Goal: Information Seeking & Learning: Learn about a topic

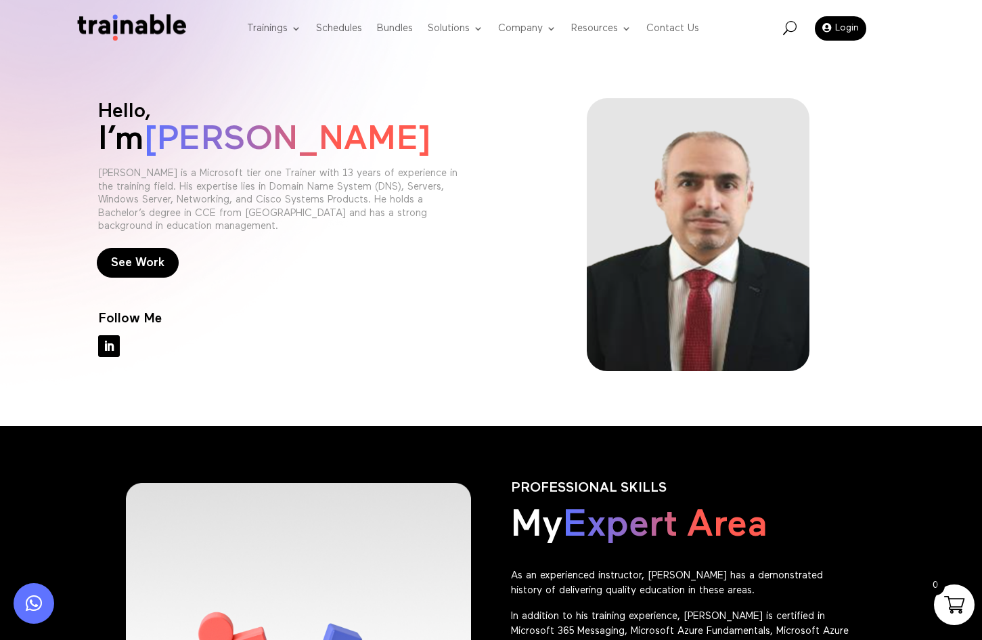
click at [579, 271] on div at bounding box center [697, 234] width 371 height 273
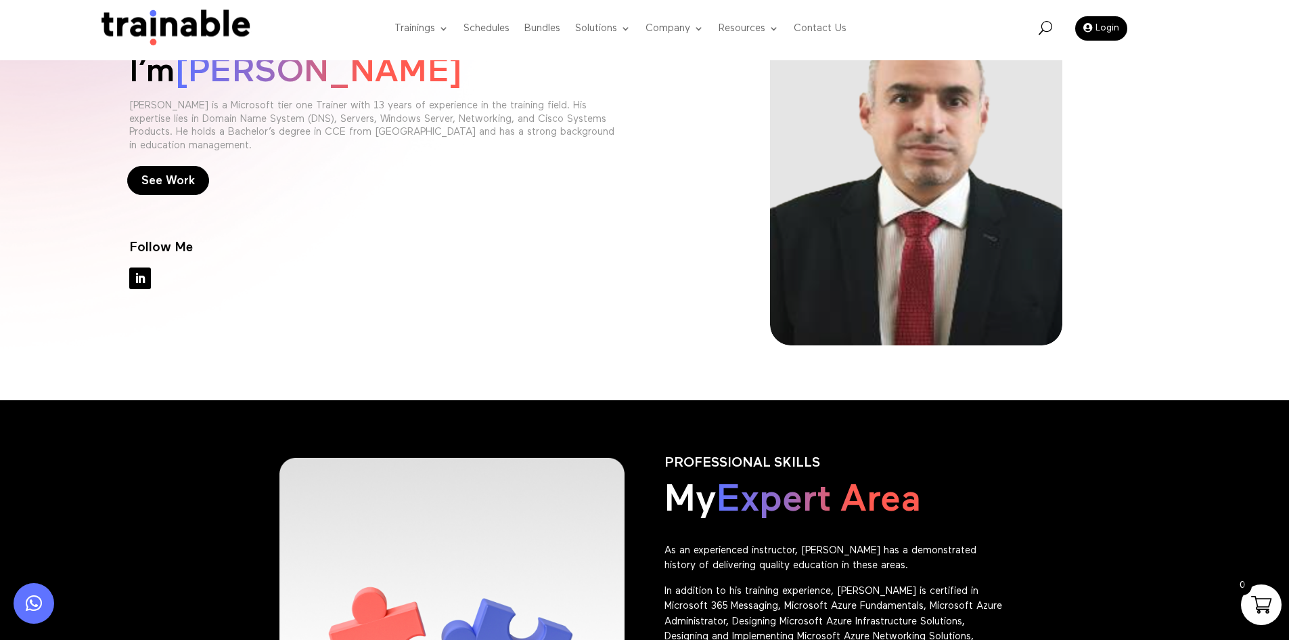
scroll to position [609, 0]
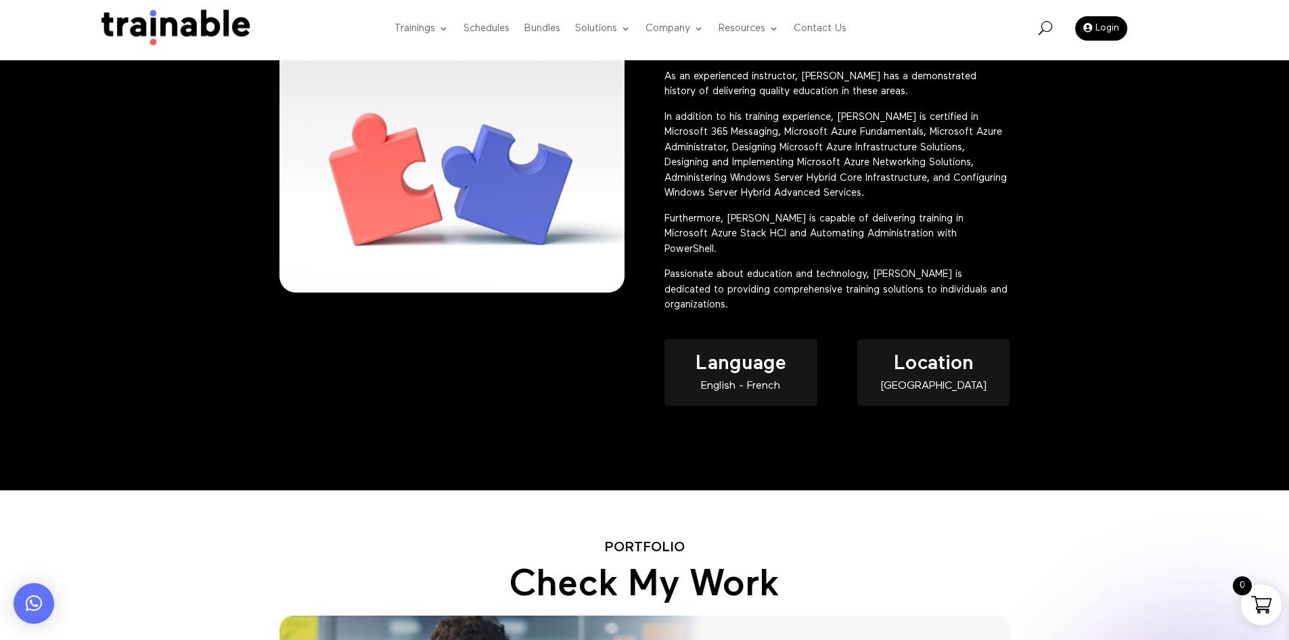
click at [981, 240] on div "PROFESSIONAL SKILLS My Expert Area As an experienced instructor, [PERSON_NAME] …" at bounding box center [644, 207] width 1289 height 563
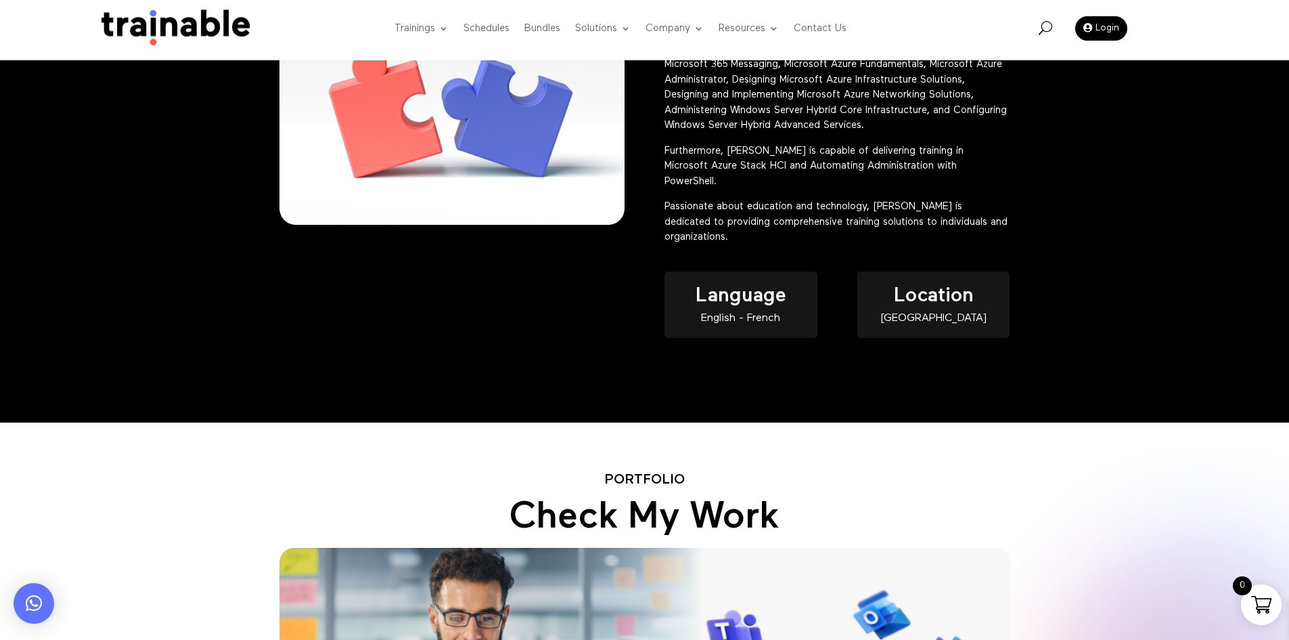
scroll to position [1083, 0]
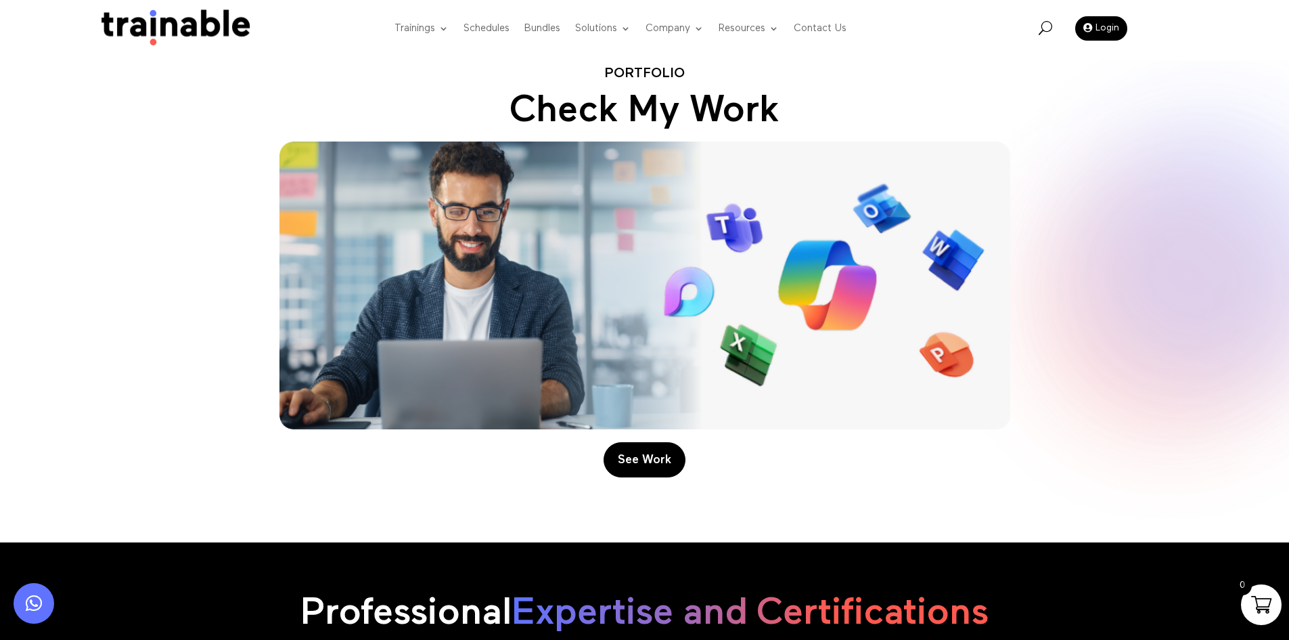
click at [981, 131] on div "Portfolio Check My Work See Work" at bounding box center [644, 279] width 1289 height 526
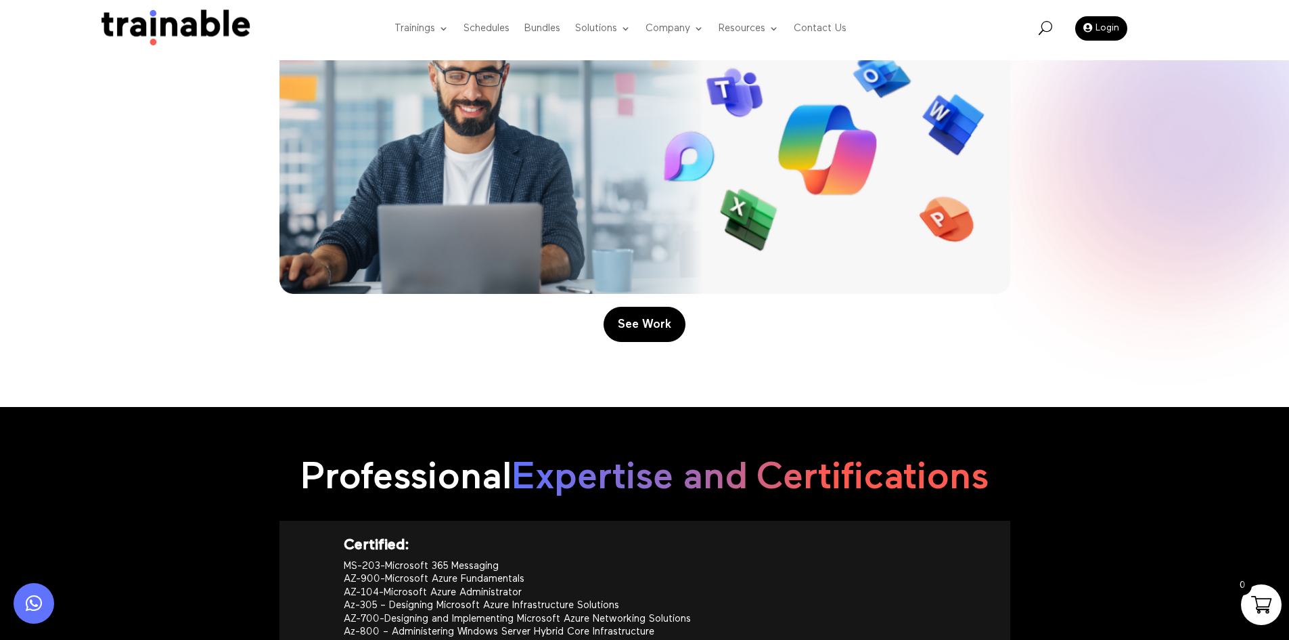
scroll to position [947, 0]
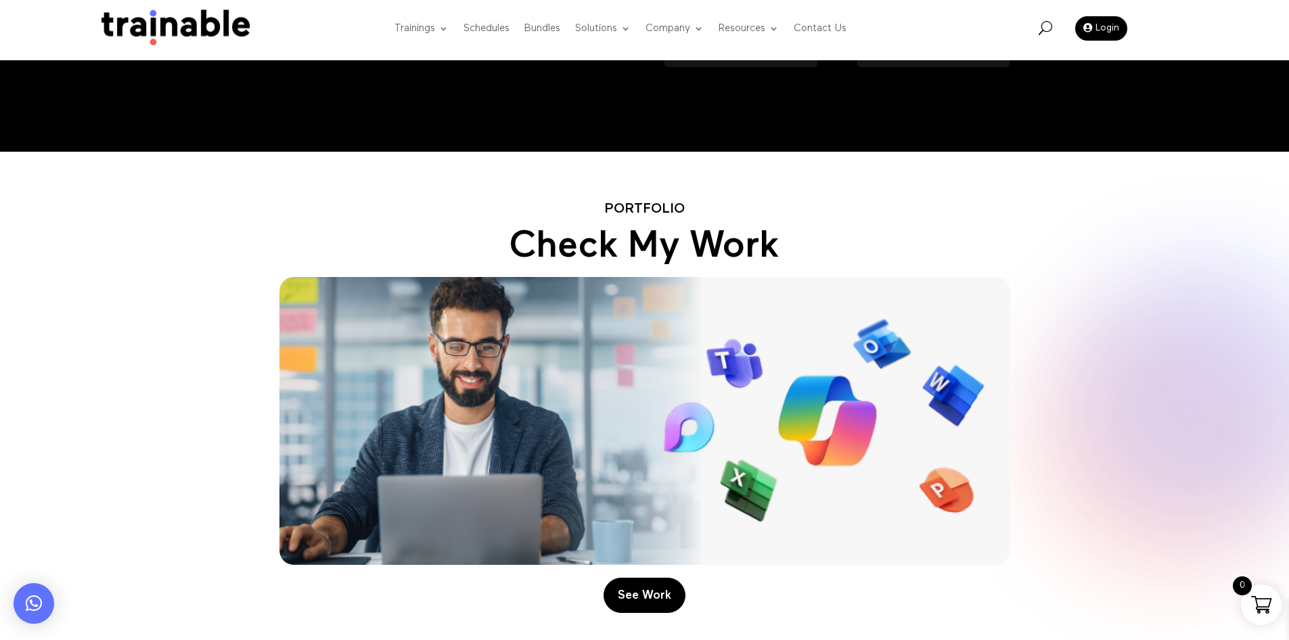
click at [981, 233] on div "Portfolio Check My Work See Work" at bounding box center [644, 415] width 1289 height 526
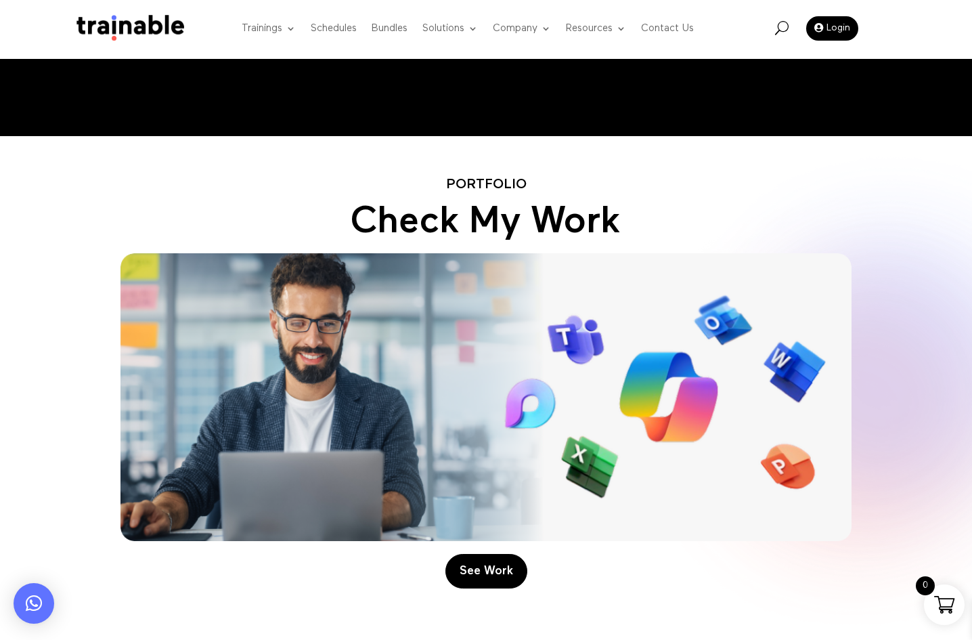
scroll to position [879, 0]
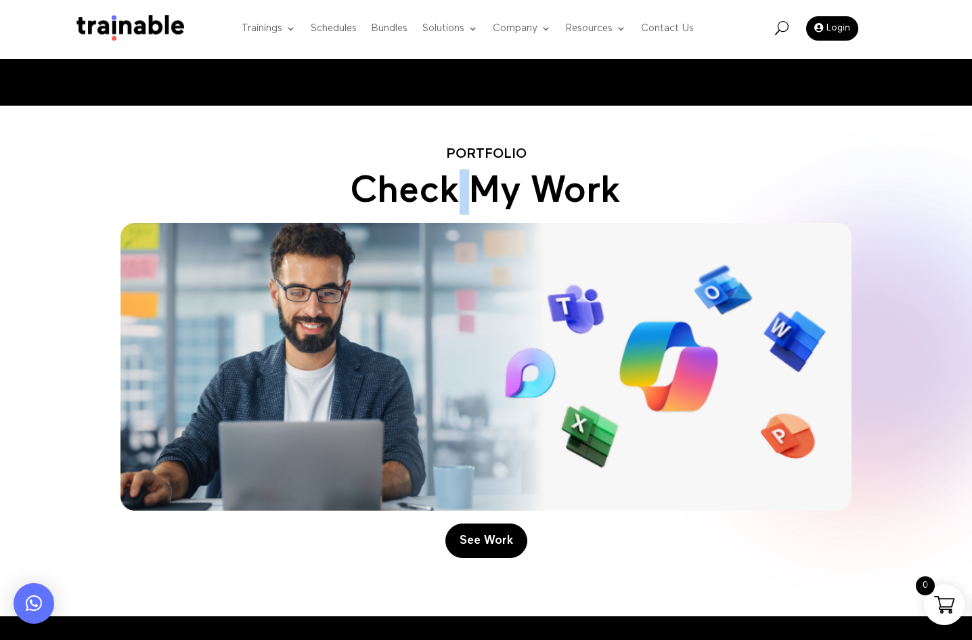
click at [451, 221] on h2 "Check My Work" at bounding box center [485, 195] width 731 height 52
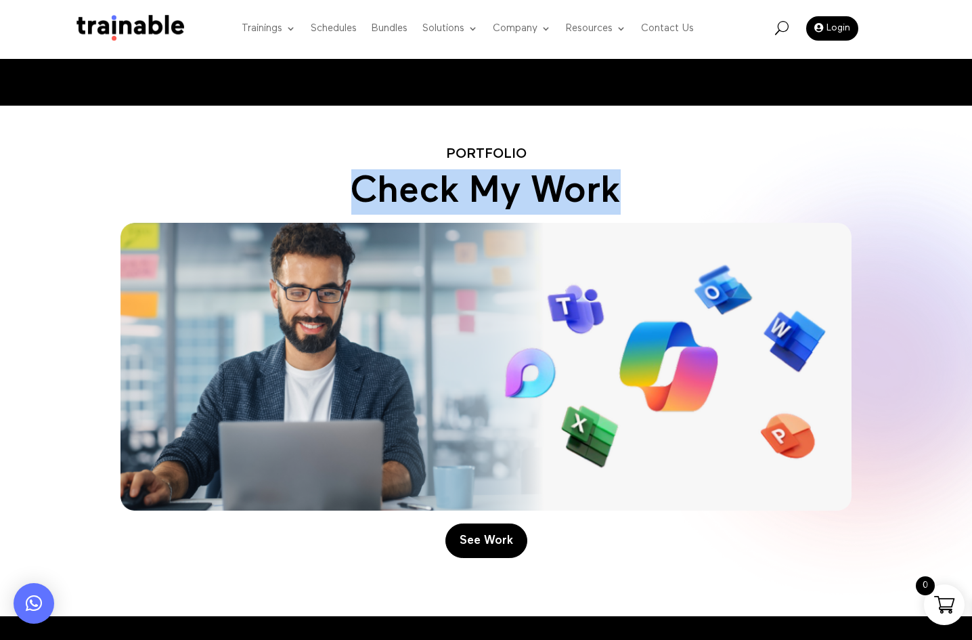
click at [451, 221] on h2 "Check My Work" at bounding box center [485, 195] width 731 height 52
copy div "Check My Work"
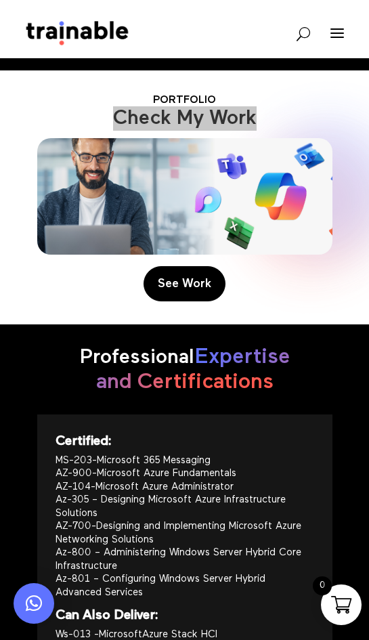
scroll to position [1680, 0]
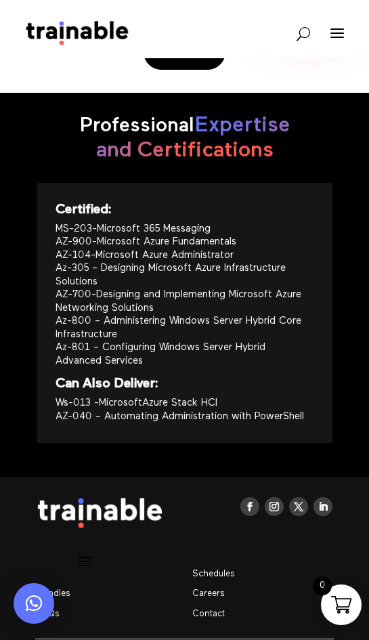
click at [244, 161] on span "Expertise and Certifications" at bounding box center [193, 137] width 194 height 47
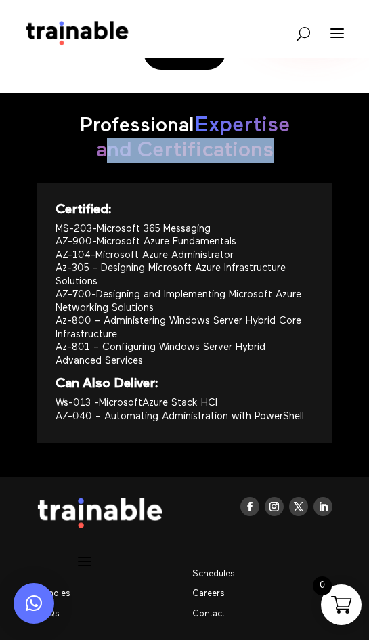
click at [244, 161] on span "Expertise and Certifications" at bounding box center [193, 137] width 194 height 47
click at [266, 183] on div "Professional Expertise and Certifications" at bounding box center [184, 138] width 295 height 90
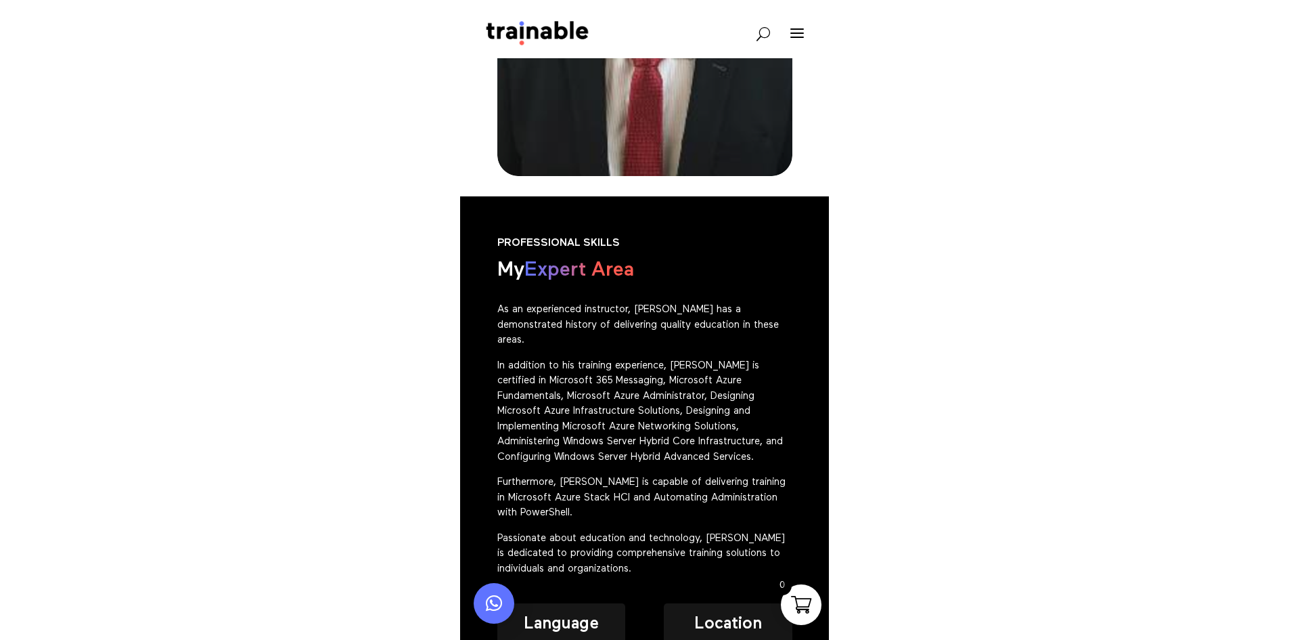
scroll to position [530, 0]
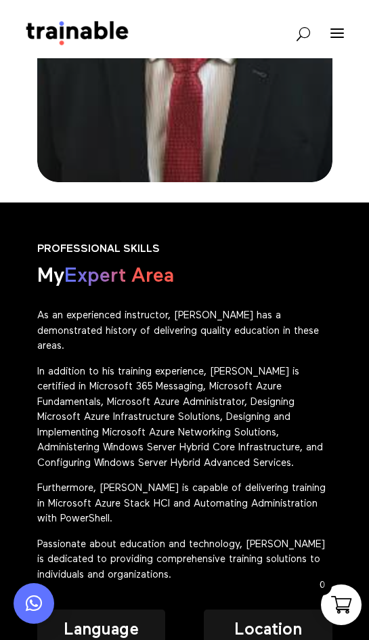
click at [305, 295] on h2 "My Expert Area" at bounding box center [184, 279] width 295 height 31
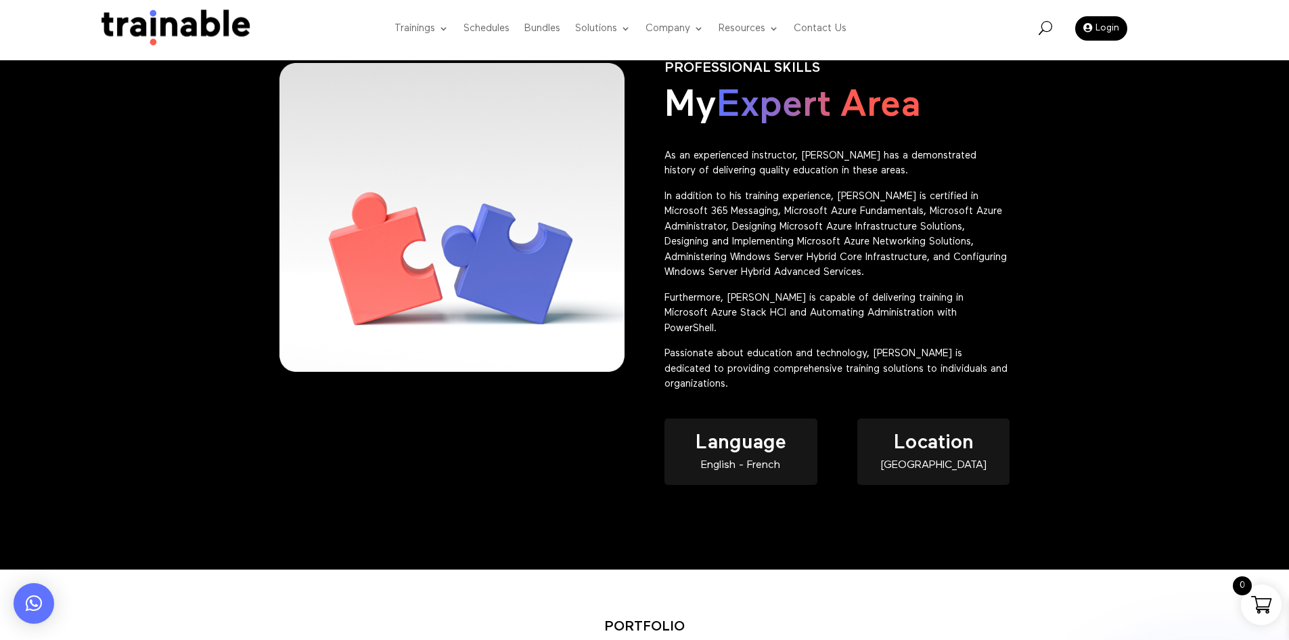
click at [792, 290] on p "In addition to his training experience, [PERSON_NAME] is certified in Microsoft…" at bounding box center [837, 240] width 345 height 102
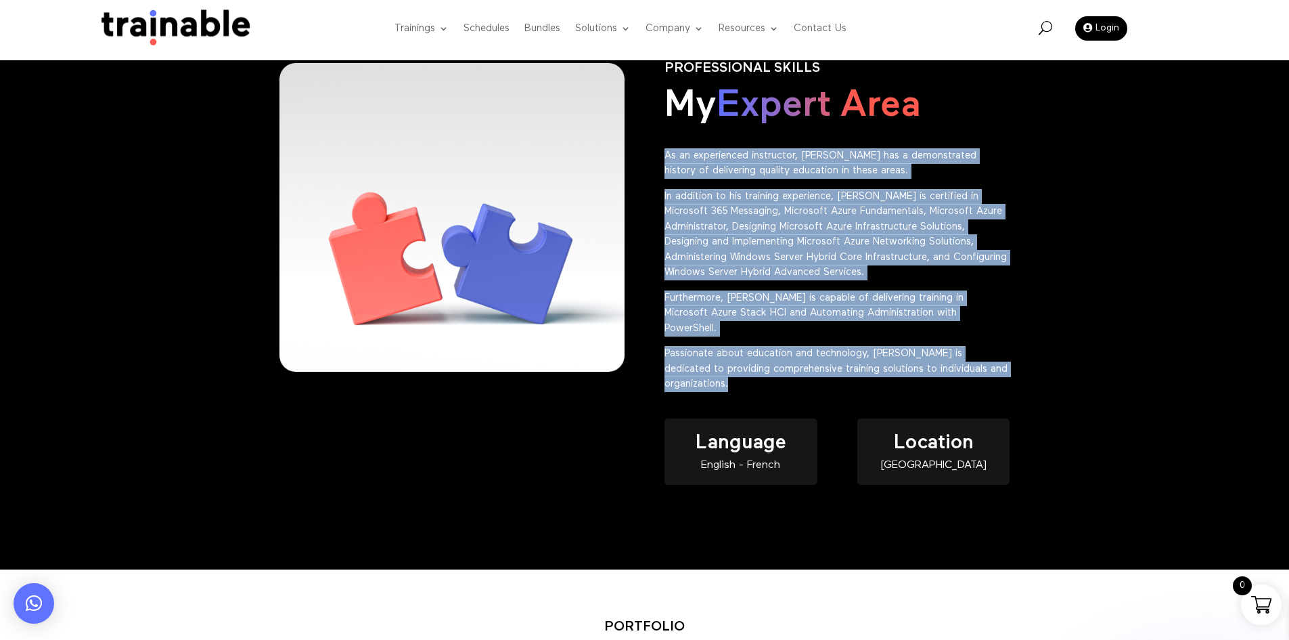
drag, startPoint x: 755, startPoint y: 468, endPoint x: 655, endPoint y: 250, distance: 239.5
click at [655, 250] on div "PROFESSIONAL SKILLS My Expert Area As an experienced instructor, [PERSON_NAME] …" at bounding box center [644, 287] width 731 height 490
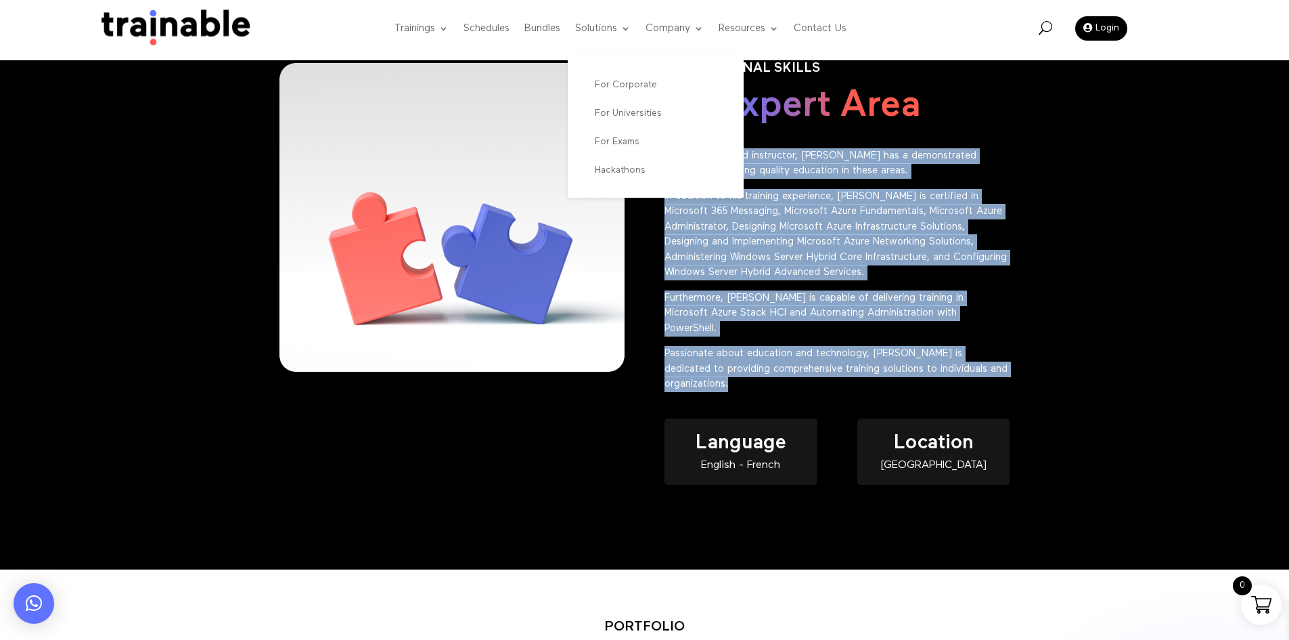
copy div "As an experienced instructor, [PERSON_NAME] has a demonstrated history of deliv…"
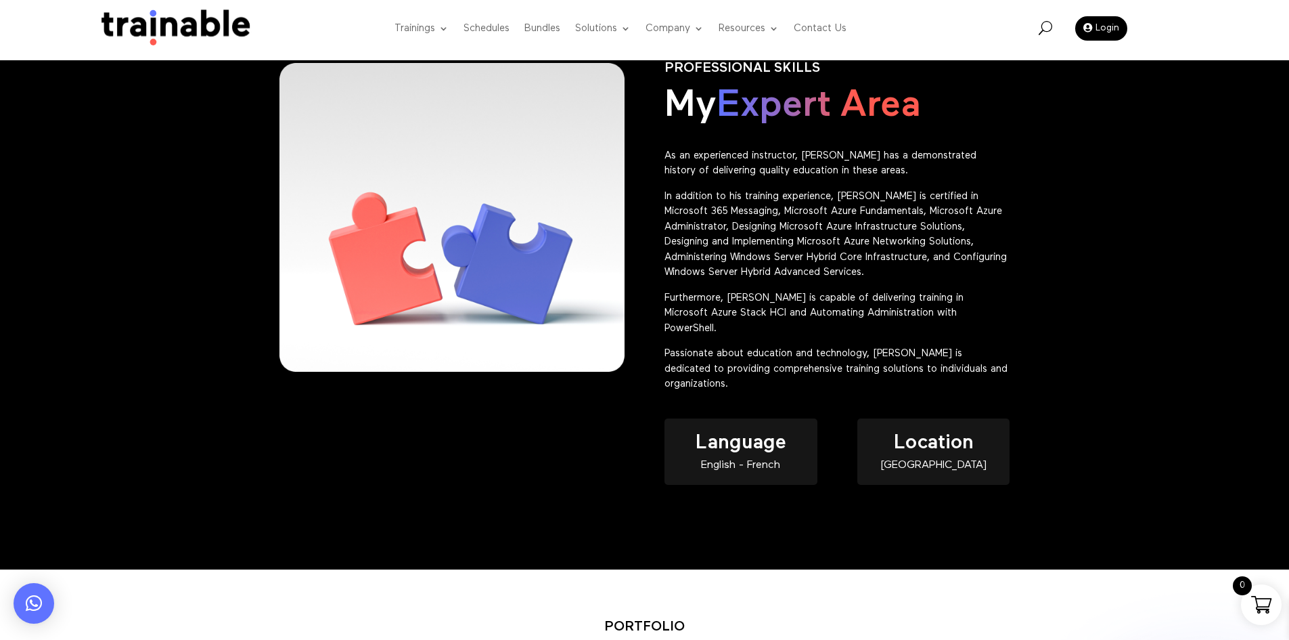
click at [742, 471] on div "English - French" at bounding box center [741, 466] width 152 height 12
copy div "English - French"
click at [955, 471] on div "[GEOGRAPHIC_DATA]" at bounding box center [933, 466] width 152 height 12
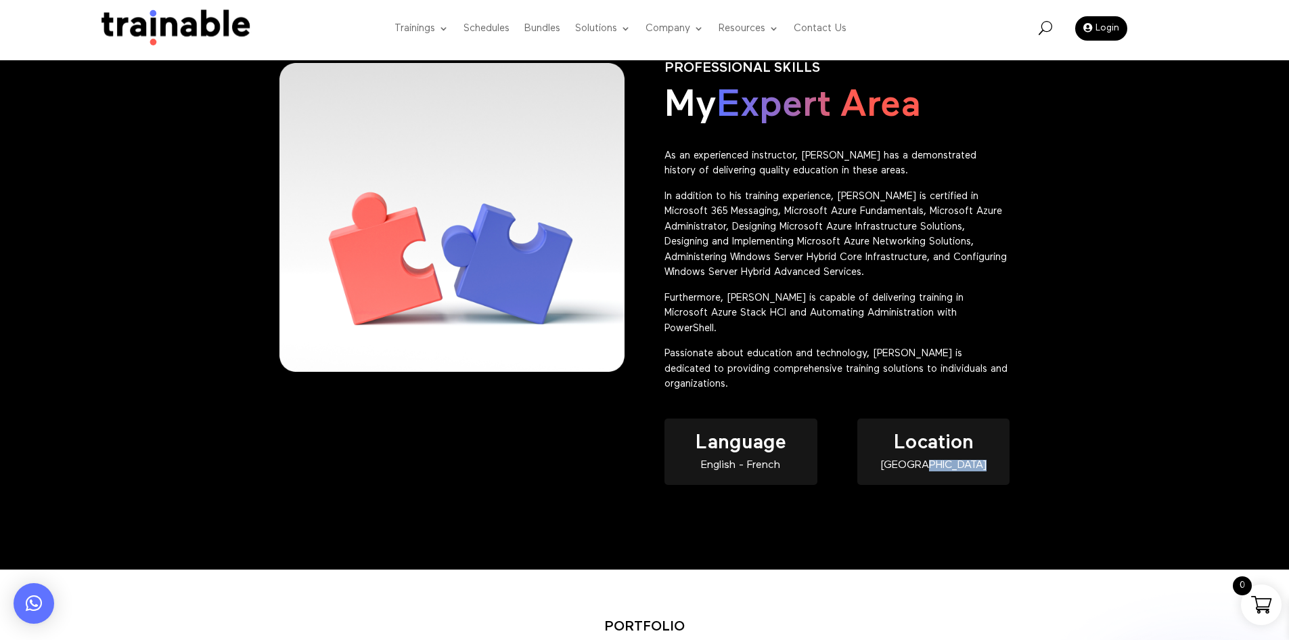
click at [955, 471] on div "[GEOGRAPHIC_DATA]" at bounding box center [933, 466] width 152 height 12
drag, startPoint x: 955, startPoint y: 542, endPoint x: 937, endPoint y: 536, distance: 19.3
click at [954, 471] on div "[GEOGRAPHIC_DATA]" at bounding box center [933, 466] width 152 height 12
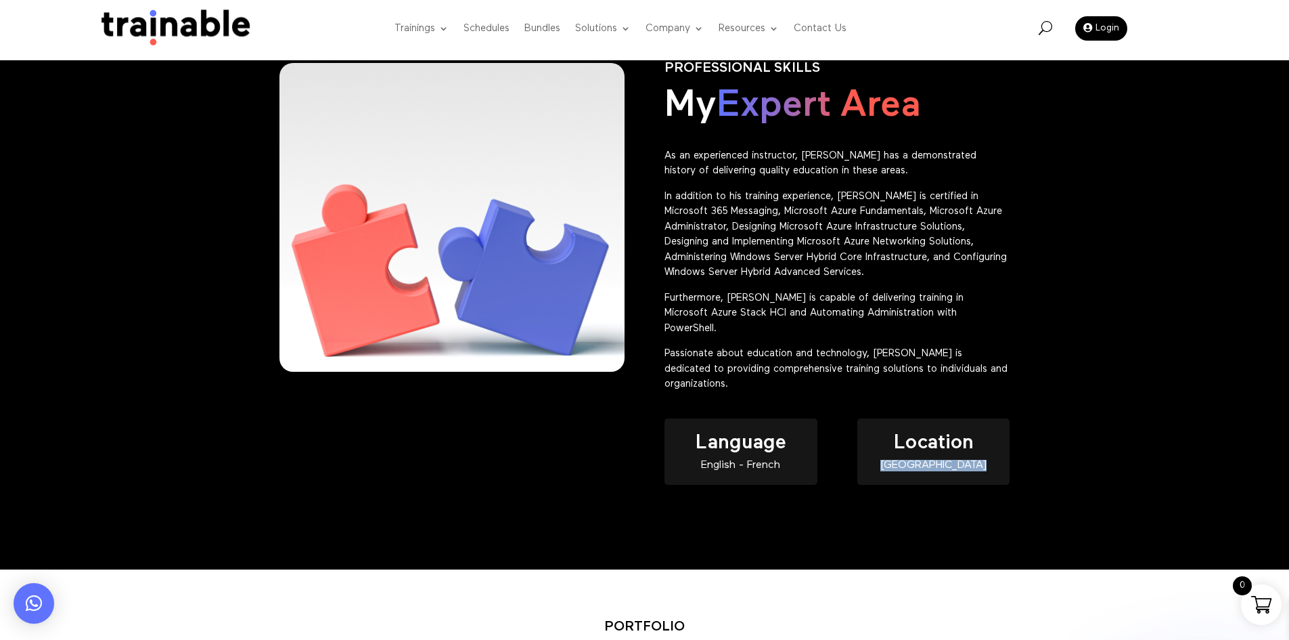
copy div "[GEOGRAPHIC_DATA]"
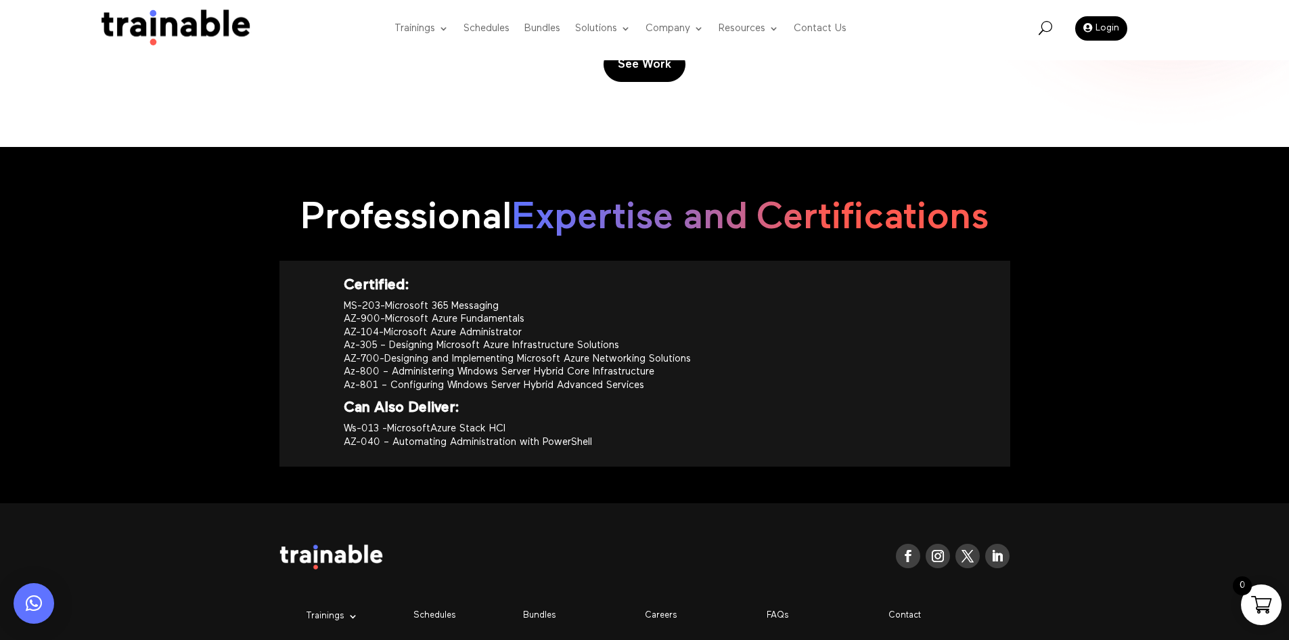
scroll to position [1673, 0]
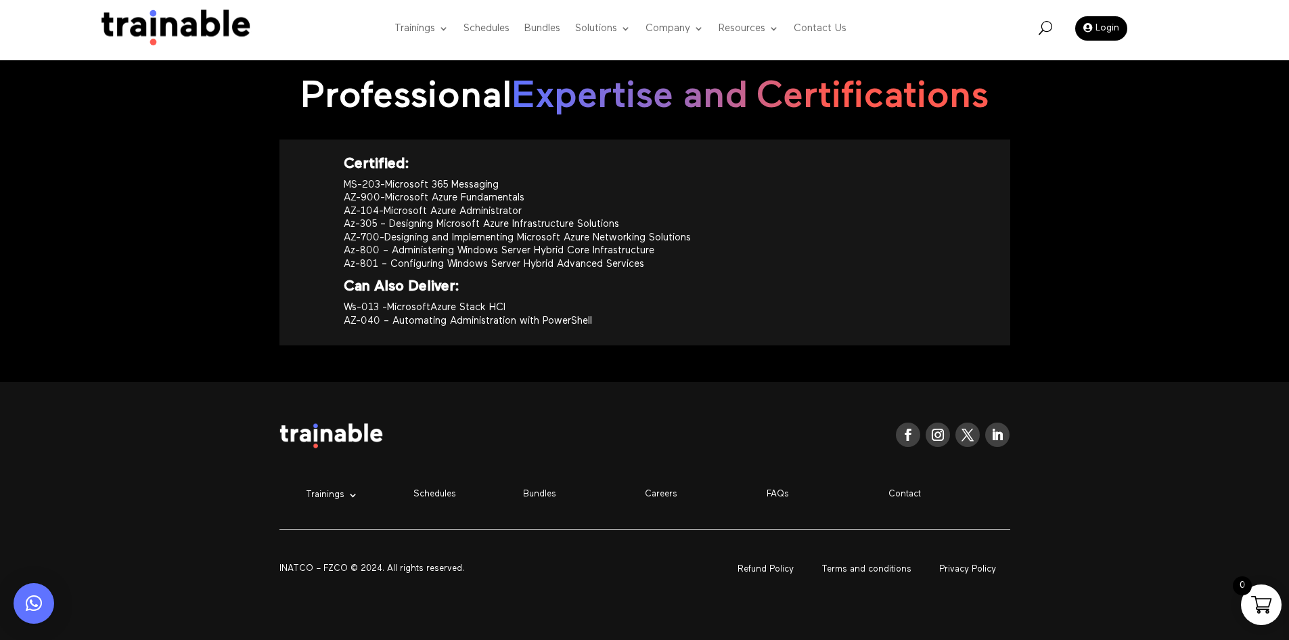
drag, startPoint x: 624, startPoint y: 329, endPoint x: 333, endPoint y: 156, distance: 338.7
click at [333, 156] on div "Certified: MS-203-Microsoft 365 Messaging AZ-900-Microsoft Azure Fundamentals A…" at bounding box center [644, 242] width 731 height 206
copy div "Certified: MS-203-Microsoft 365 Messaging AZ-900-Microsoft Azure Fundamentals A…"
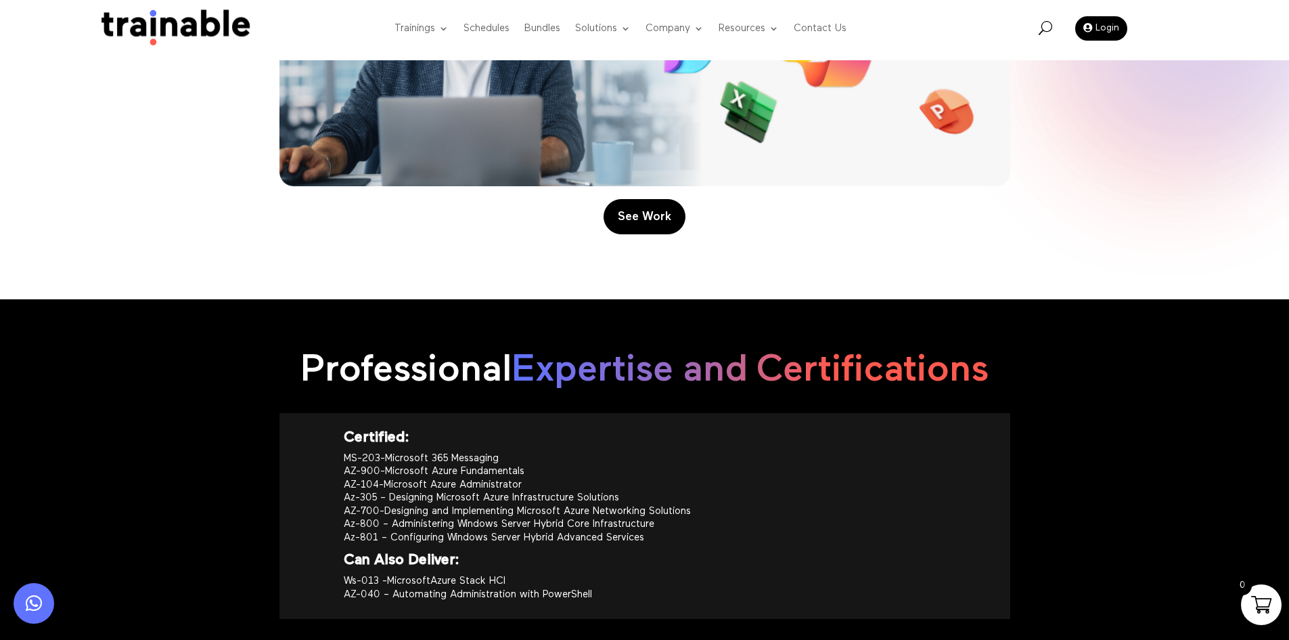
scroll to position [1470, 0]
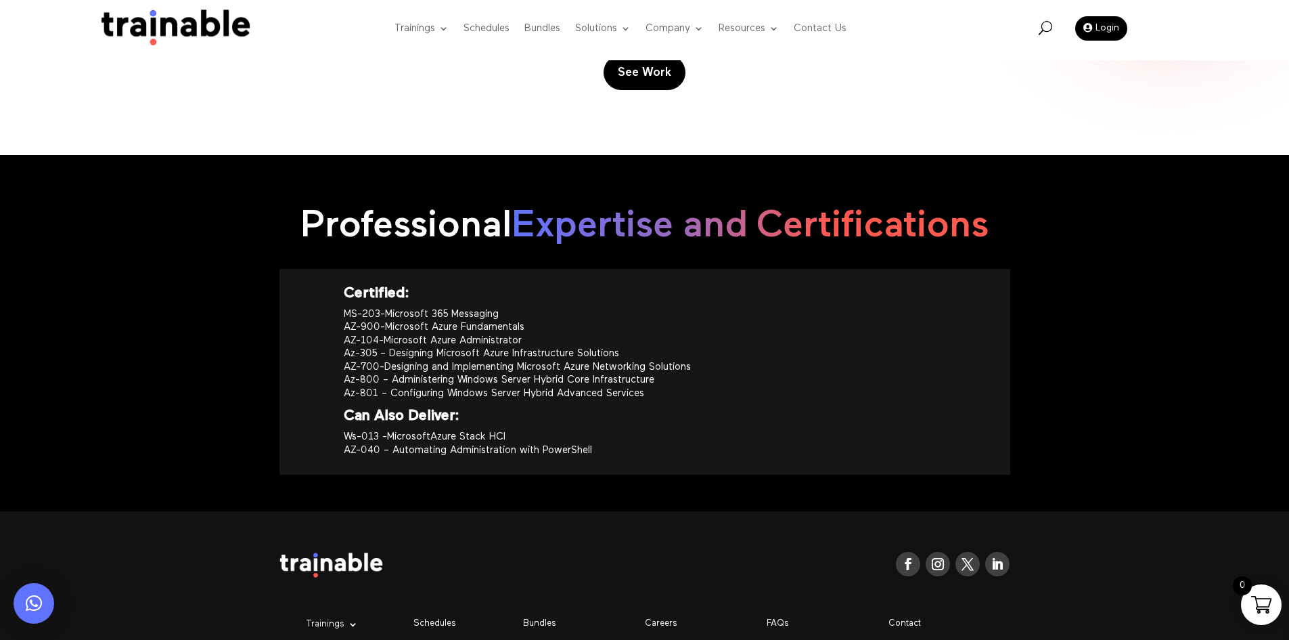
click at [597, 256] on h2 "Professional Expertise and Certifications" at bounding box center [644, 230] width 731 height 52
click at [873, 245] on span "Expertise and Certifications" at bounding box center [750, 226] width 477 height 38
copy span "Certifications"
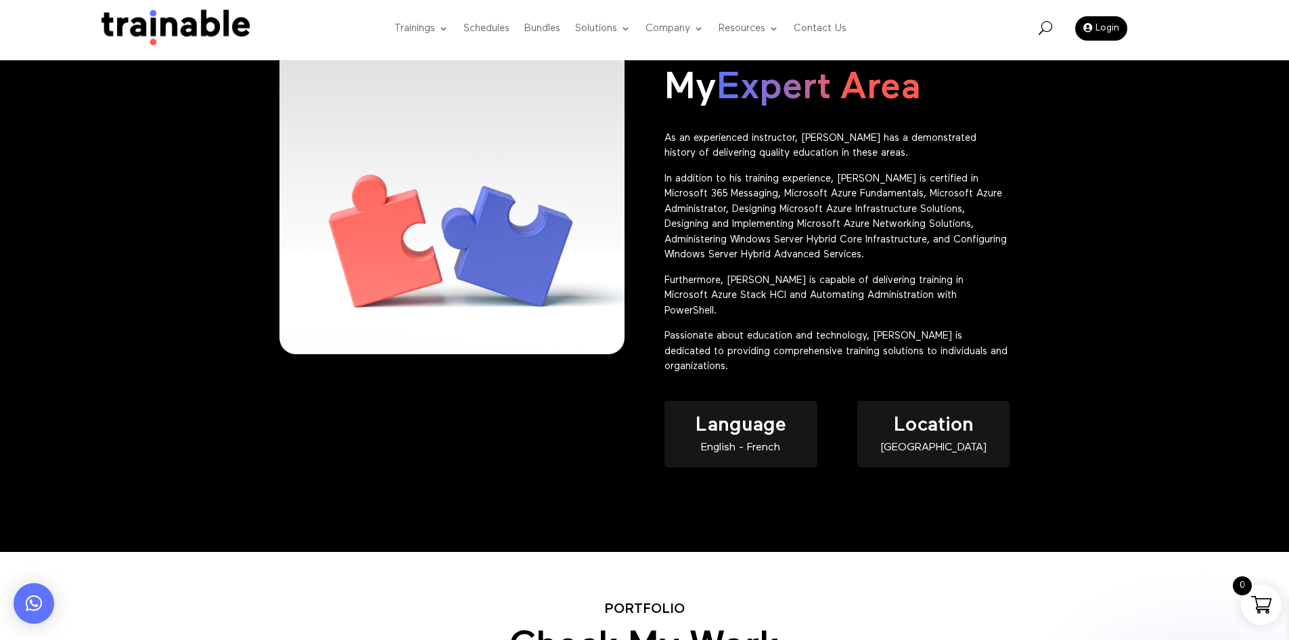
scroll to position [522, 0]
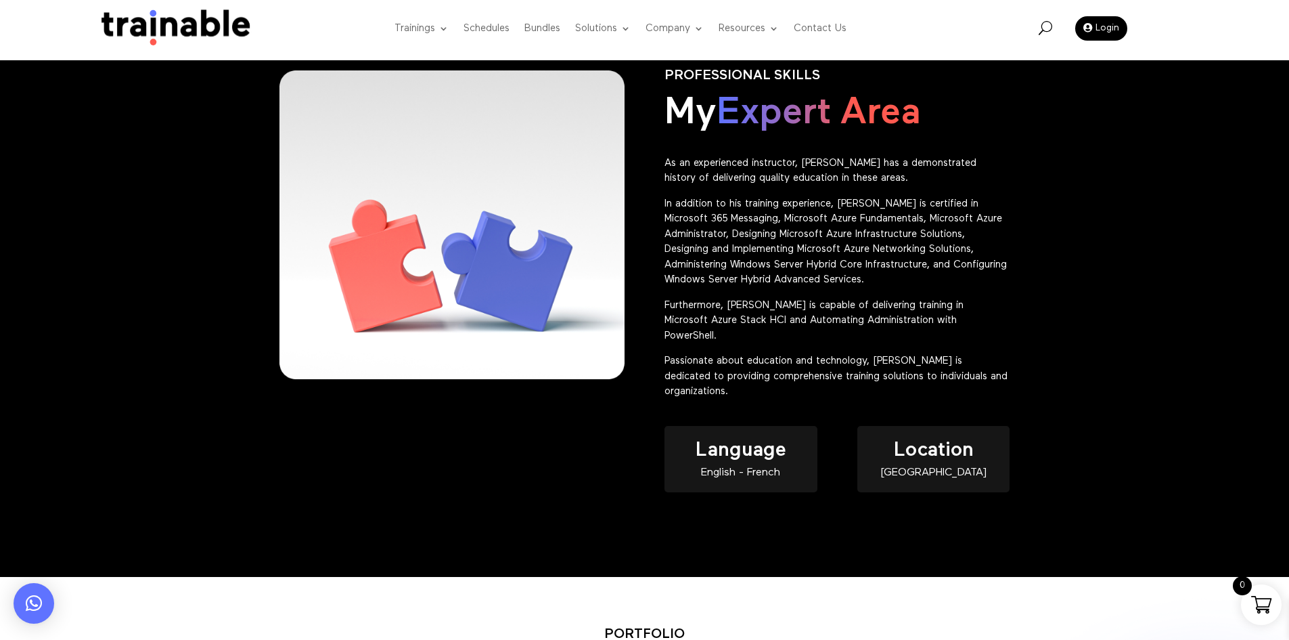
click at [357, 513] on div "PROFESSIONAL SKILLS My Expert Area As an experienced instructor, [PERSON_NAME] …" at bounding box center [644, 294] width 731 height 490
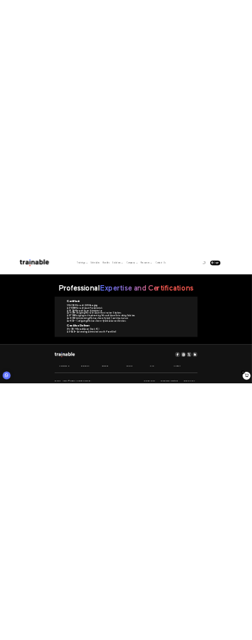
scroll to position [1538, 0]
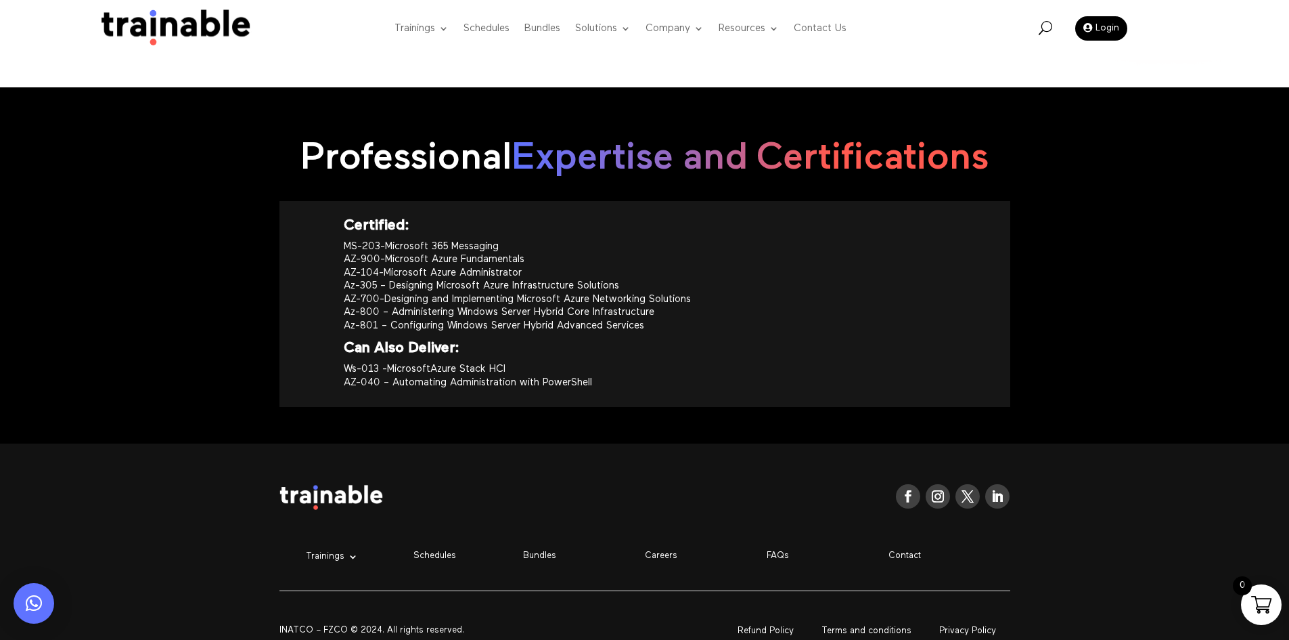
click at [874, 177] on span "Expertise and Certifications" at bounding box center [750, 158] width 477 height 38
copy span "Certifications"
click at [783, 342] on p "MS-203-Microsoft 365 Messaging AZ-900-Microsoft Azure Fundamentals AZ-104-Micro…" at bounding box center [645, 291] width 602 height 103
click at [411, 201] on div "Professional Expertise and Certifications" at bounding box center [644, 159] width 731 height 83
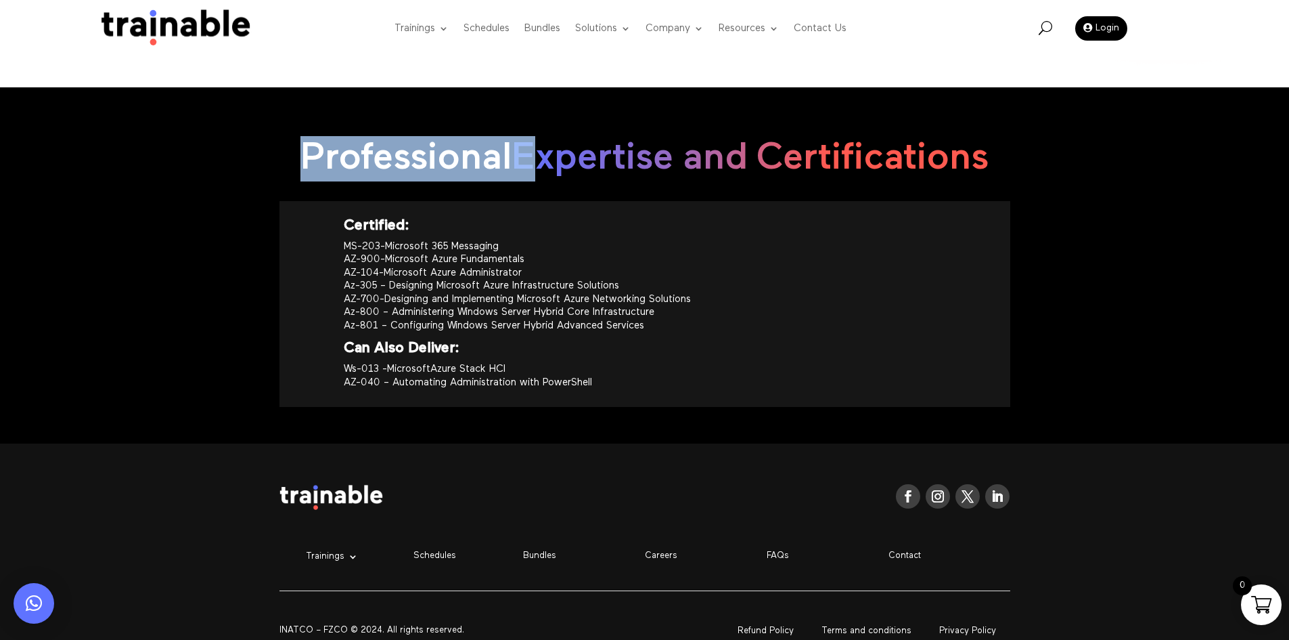
click at [411, 201] on div "Professional Expertise and Certifications" at bounding box center [644, 159] width 731 height 83
click at [424, 188] on h2 "Professional Expertise and Certifications" at bounding box center [644, 162] width 731 height 52
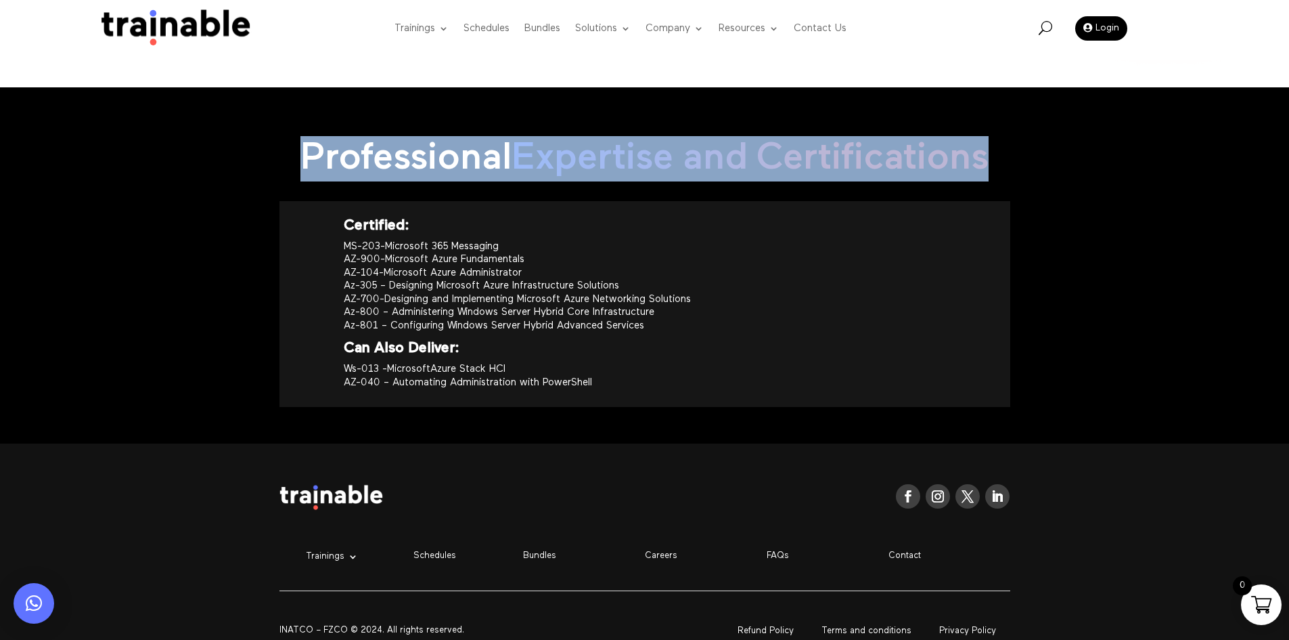
click at [424, 188] on h2 "Professional Expertise and Certifications" at bounding box center [644, 162] width 731 height 52
click at [981, 275] on div "Professional Expertise and Certifications Certified: MS-203-Microsoft 365 Messa…" at bounding box center [644, 265] width 1289 height 356
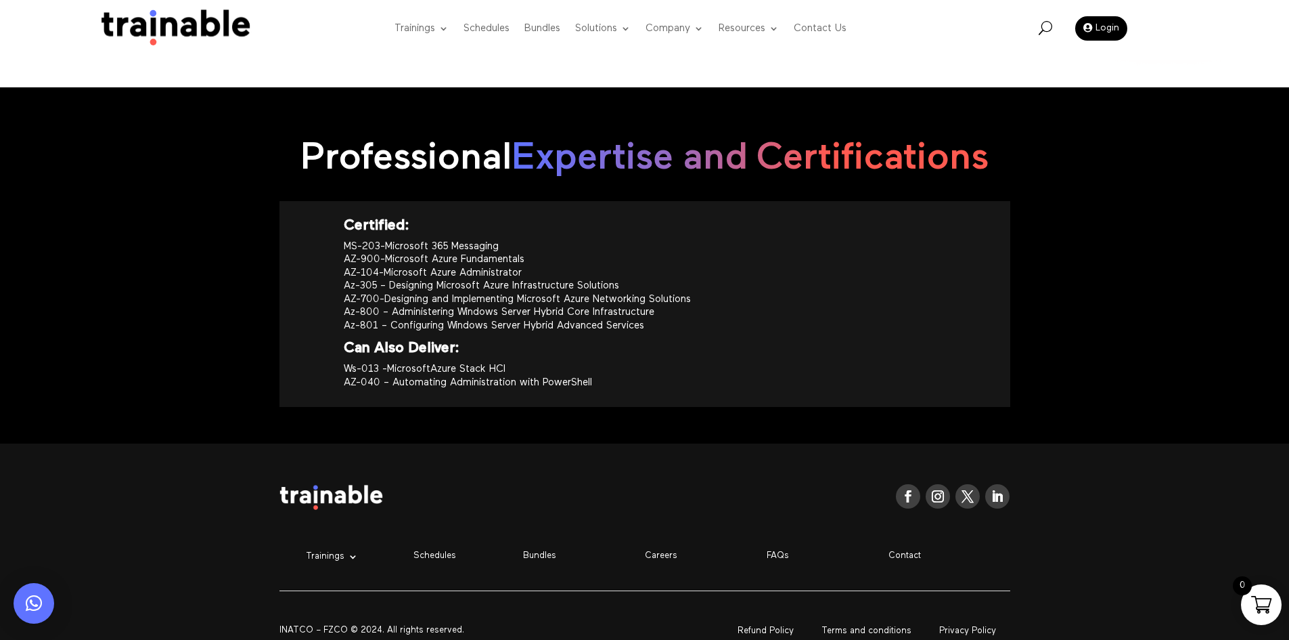
click at [981, 275] on div "Professional Expertise and Certifications Certified: MS-203-Microsoft 365 Messa…" at bounding box center [644, 265] width 1289 height 356
click at [981, 229] on div "Professional Expertise and Certifications Certified: MS-203-Microsoft 365 Messa…" at bounding box center [644, 265] width 1289 height 356
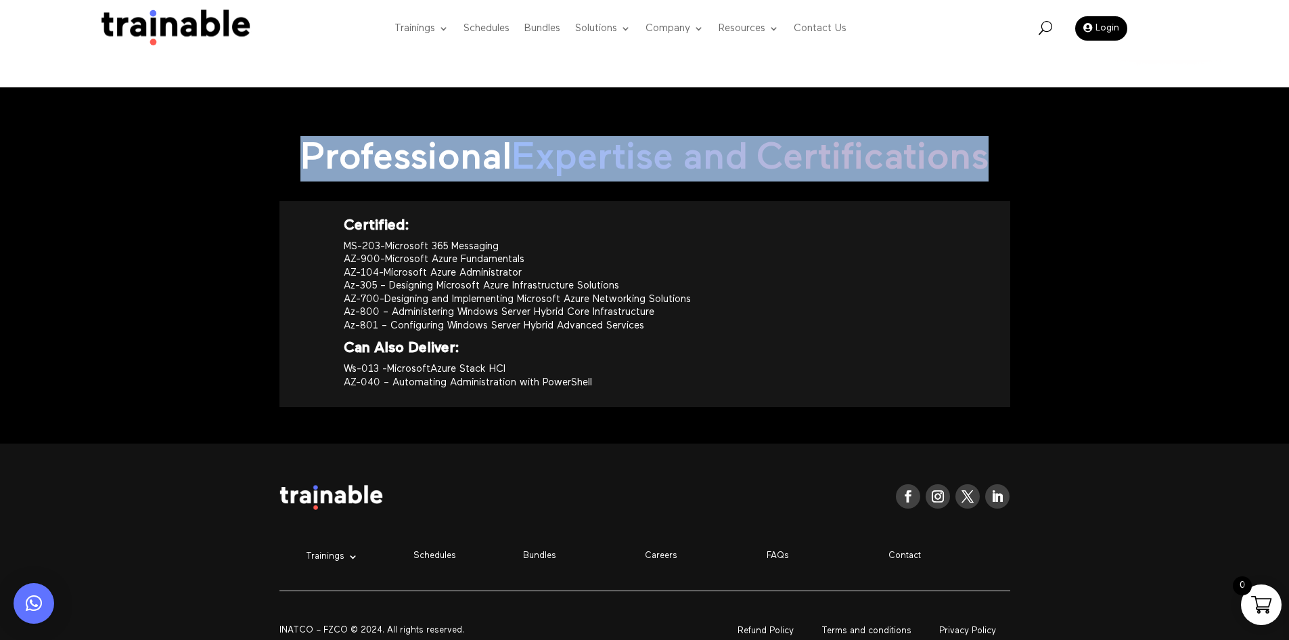
click at [981, 229] on div "Professional Expertise and Certifications Certified: MS-203-Microsoft 365 Messa…" at bounding box center [644, 265] width 1289 height 356
copy div "Professional Expertise and Certifications"
click at [326, 188] on h2 "Professional Expertise and Certifications" at bounding box center [644, 162] width 731 height 52
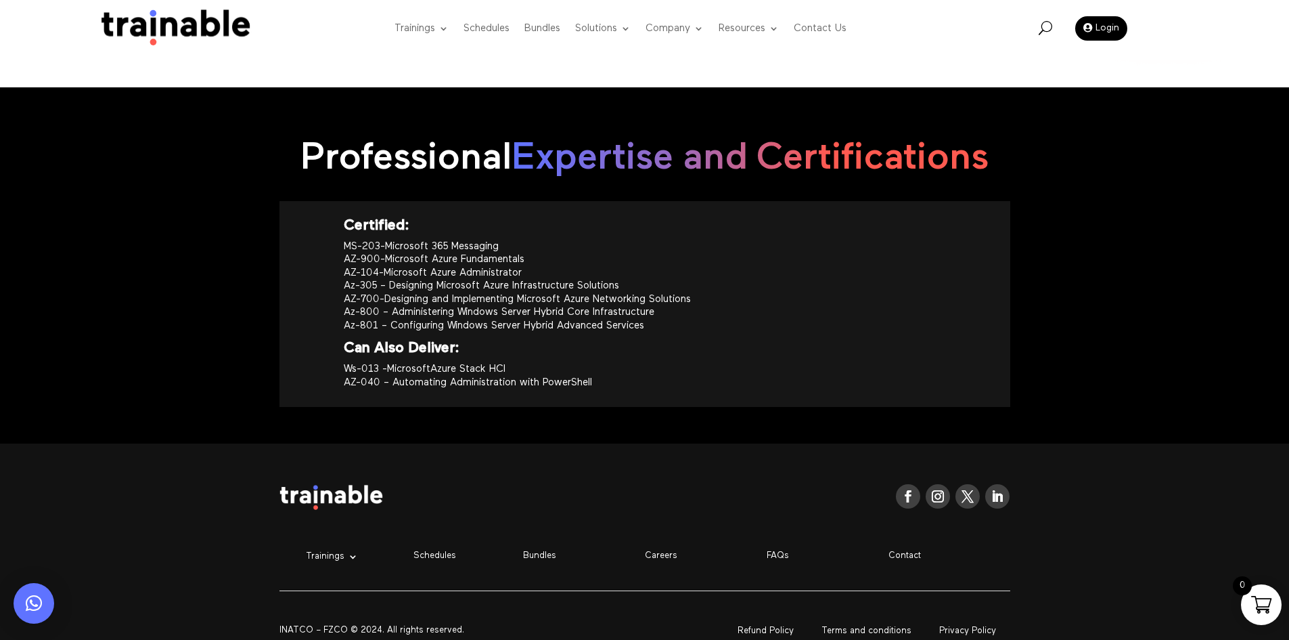
click at [238, 236] on div "Professional Expertise and Certifications Certified: MS-203-Microsoft 365 Messa…" at bounding box center [644, 265] width 1289 height 356
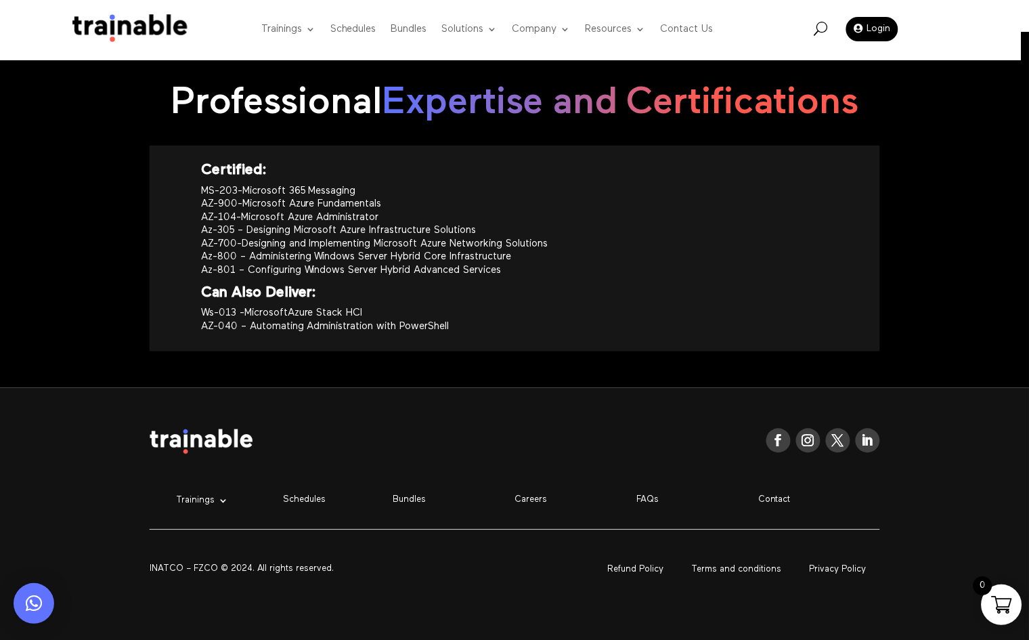
scroll to position [1500, 0]
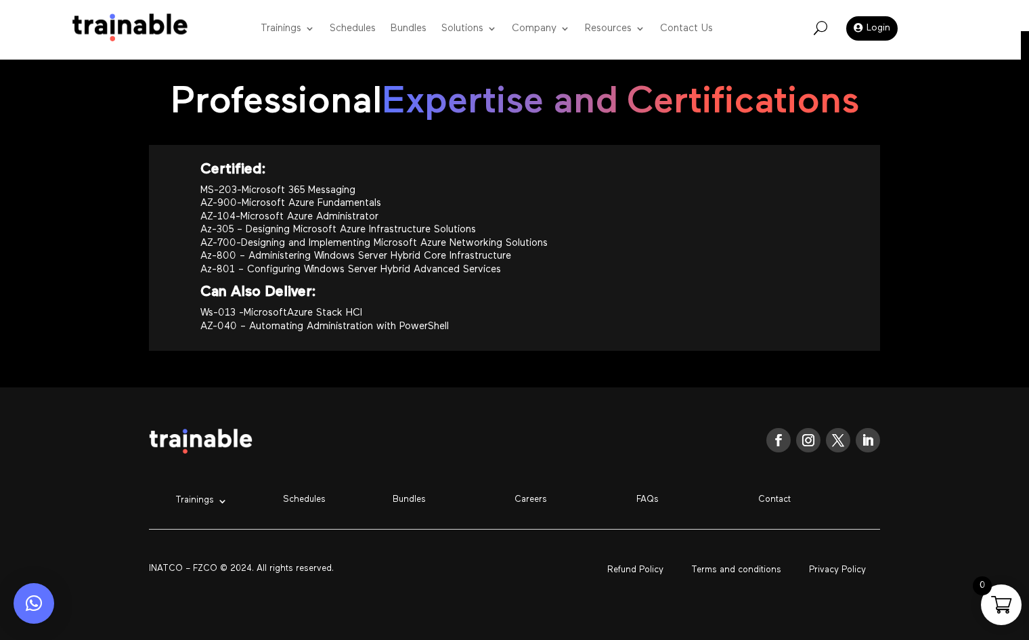
click at [912, 313] on div "Professional Expertise and Certifications Certified: MS-203-Microsoft 365 Messa…" at bounding box center [514, 209] width 1029 height 356
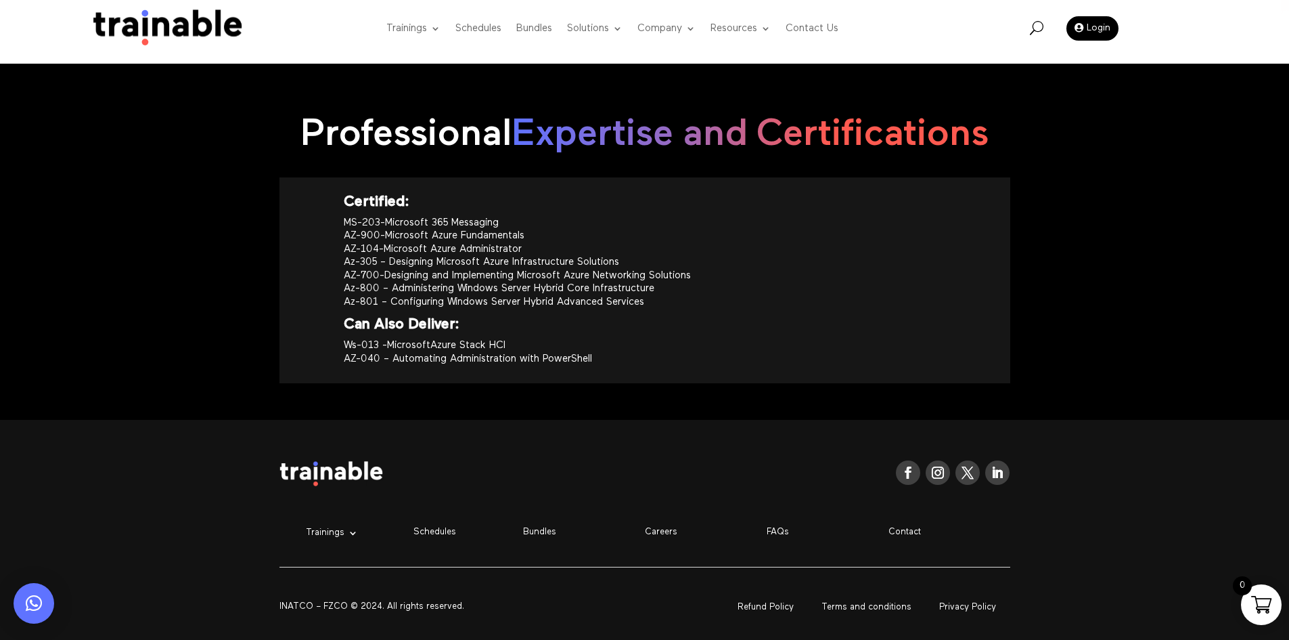
scroll to position [1483, 0]
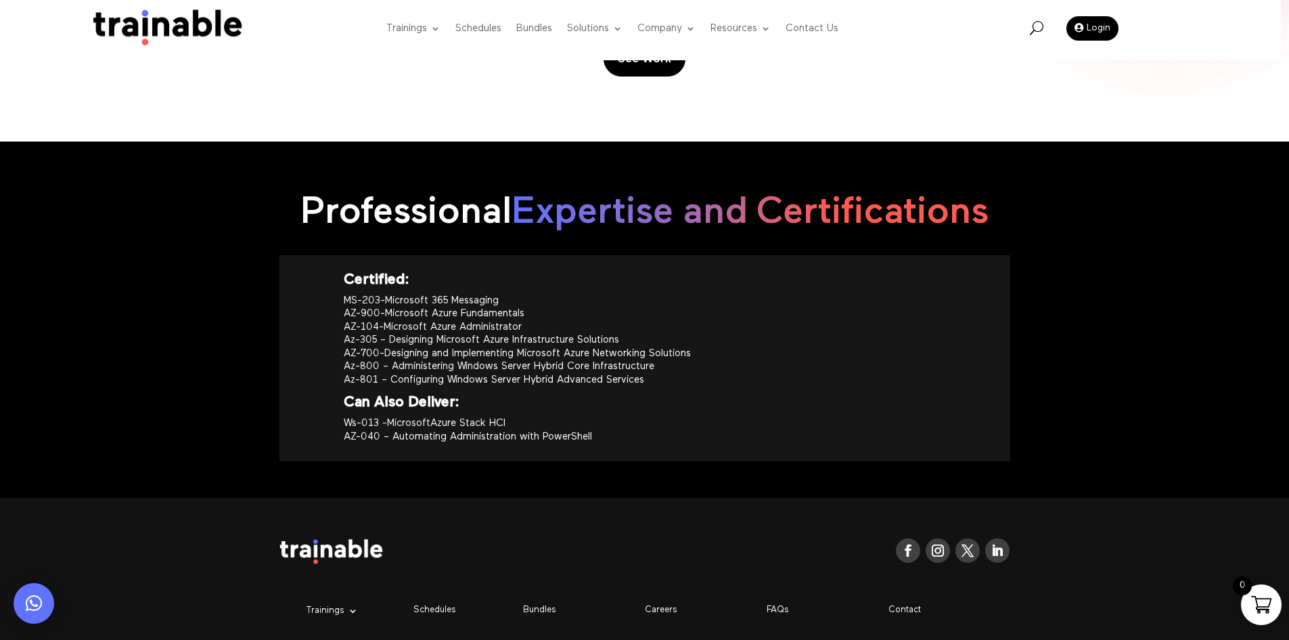
click at [453, 253] on div "Professional Expertise and Certifications" at bounding box center [644, 213] width 731 height 83
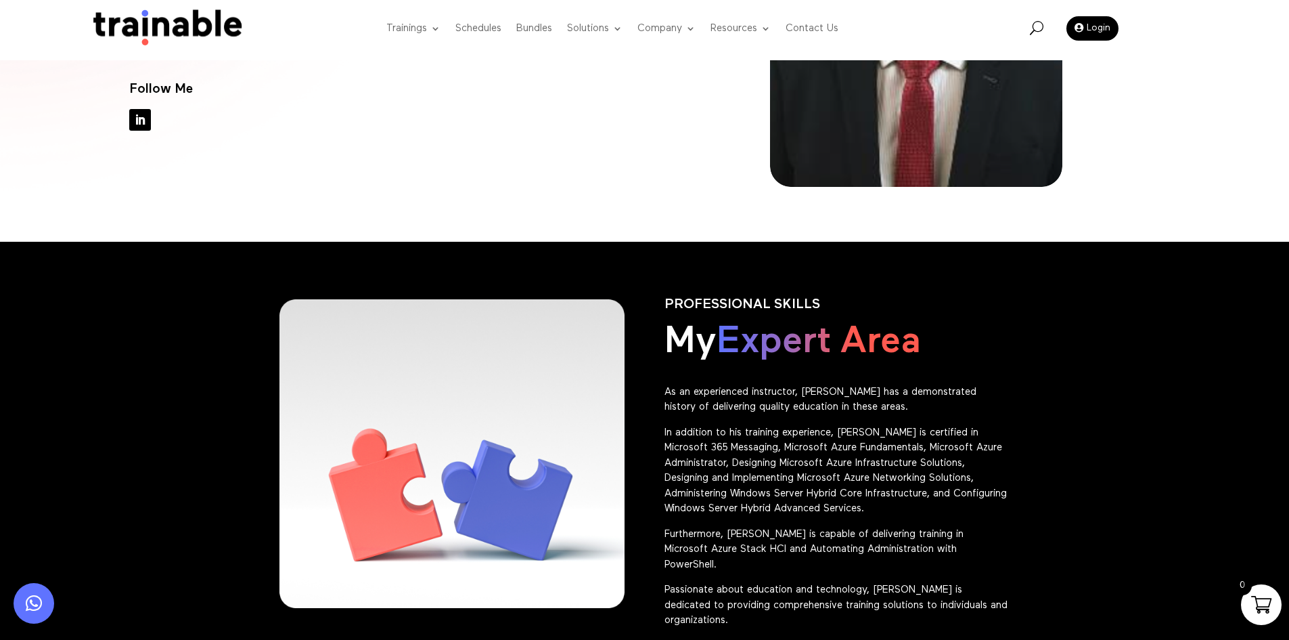
scroll to position [265, 0]
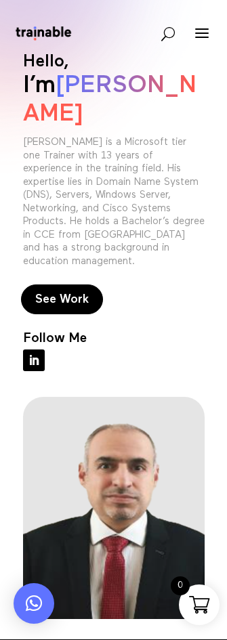
click at [179, 135] on p "[PERSON_NAME] is a Microsoft tier one Trainer with 13 years of experience in th…" at bounding box center [113, 206] width 181 height 142
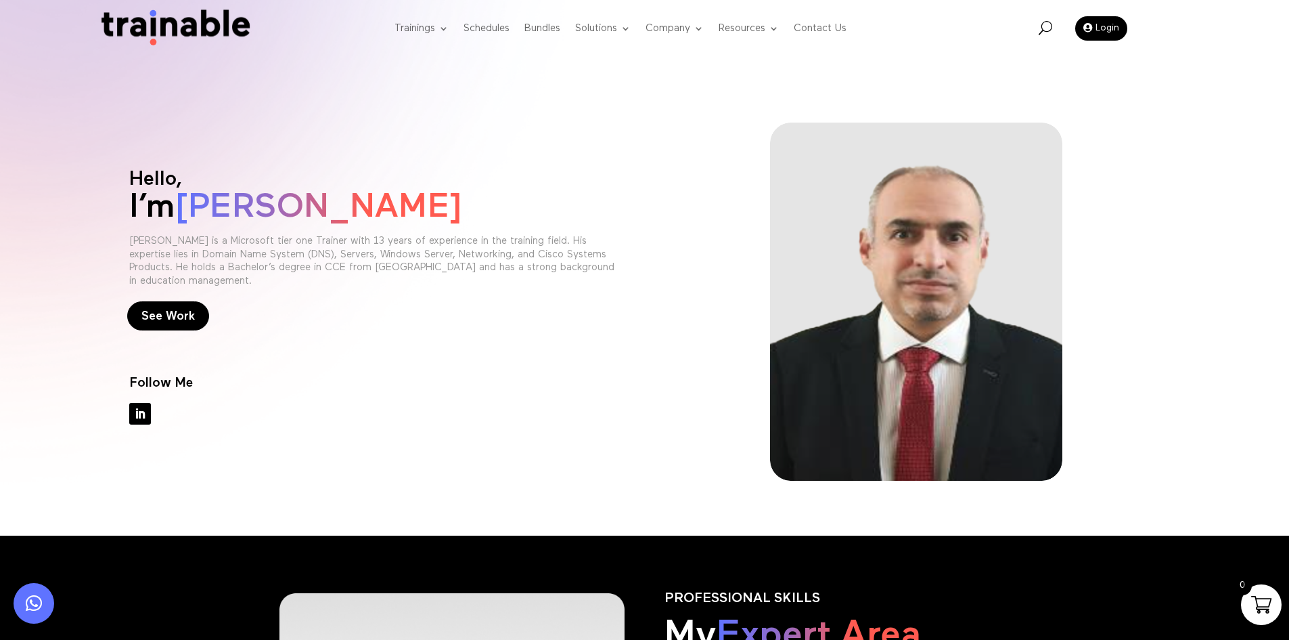
click at [369, 192] on span "[PERSON_NAME]" at bounding box center [319, 207] width 288 height 34
click at [1125, 333] on div at bounding box center [916, 301] width 487 height 358
click at [1180, 460] on div "Hello, I’m Ali El Khatib Ali El Khatib is a Microsoft tier one Trainer with 13 …" at bounding box center [644, 267] width 1289 height 535
